Goal: Information Seeking & Learning: Learn about a topic

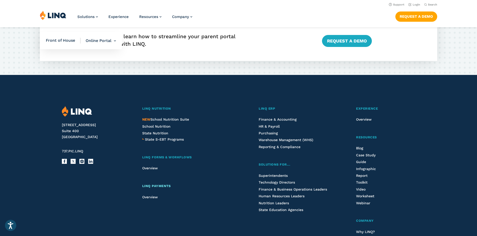
scroll to position [1132, 0]
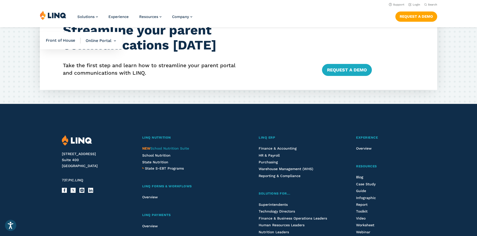
click at [179, 148] on span "NEW School Nutrition Suite" at bounding box center [165, 149] width 47 height 4
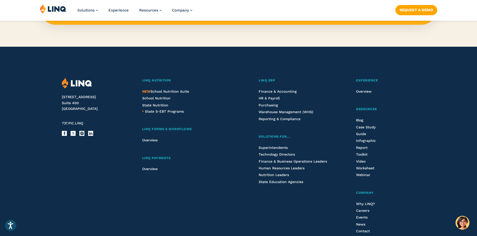
scroll to position [551, 0]
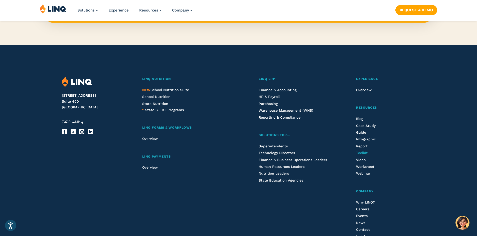
click at [365, 152] on span "Toolkit" at bounding box center [362, 153] width 12 height 4
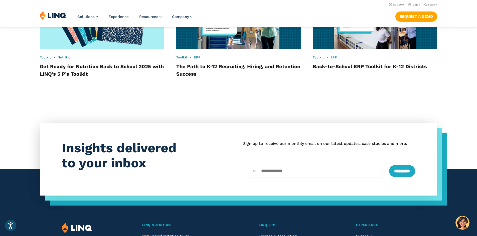
scroll to position [468, 0]
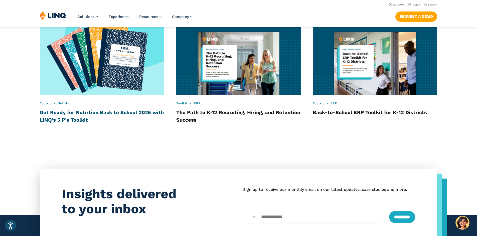
click at [105, 112] on link "Get Ready for Nutrition Back to School 2025 with LINQ’s 5 P’s Toolkit" at bounding box center [102, 117] width 124 height 14
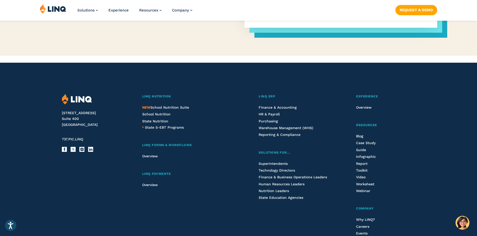
scroll to position [375, 0]
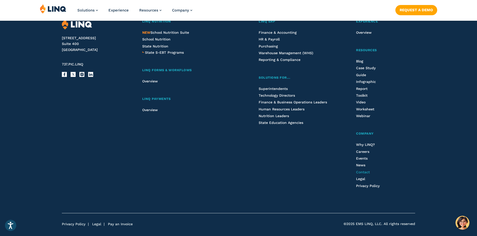
click at [367, 173] on span "Contact" at bounding box center [363, 172] width 14 height 4
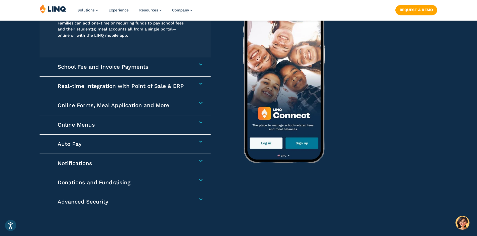
scroll to position [801, 0]
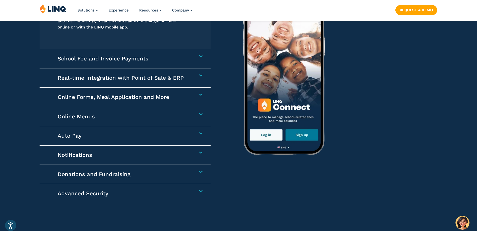
click at [193, 140] on div "Auto Pay Setting up Auto Pay saves families time and eliminates the hassle of m…" at bounding box center [125, 136] width 171 height 19
click at [200, 135] on div "Auto Pay Setting up Auto Pay saves families time and eliminates the hassle of m…" at bounding box center [125, 136] width 171 height 19
click at [187, 133] on h4 "Auto Pay" at bounding box center [123, 136] width 130 height 7
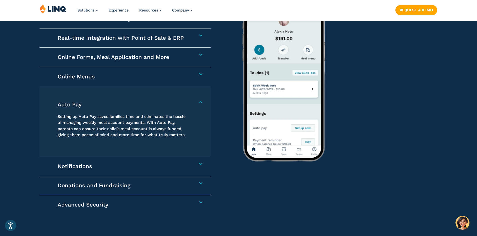
scroll to position [870, 0]
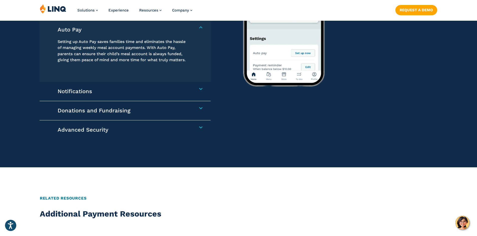
click at [200, 130] on div "Advanced Security LINQ Connect now includes multi-factor authentication (MFA) t…" at bounding box center [125, 130] width 171 height 19
click at [187, 127] on h4 "Advanced Security" at bounding box center [123, 130] width 130 height 7
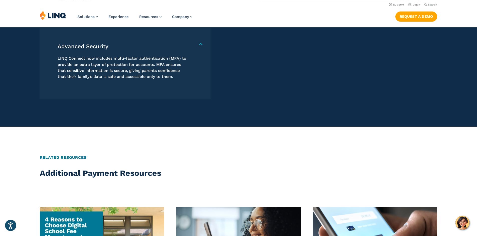
scroll to position [845, 0]
